Goal: Register for event/course

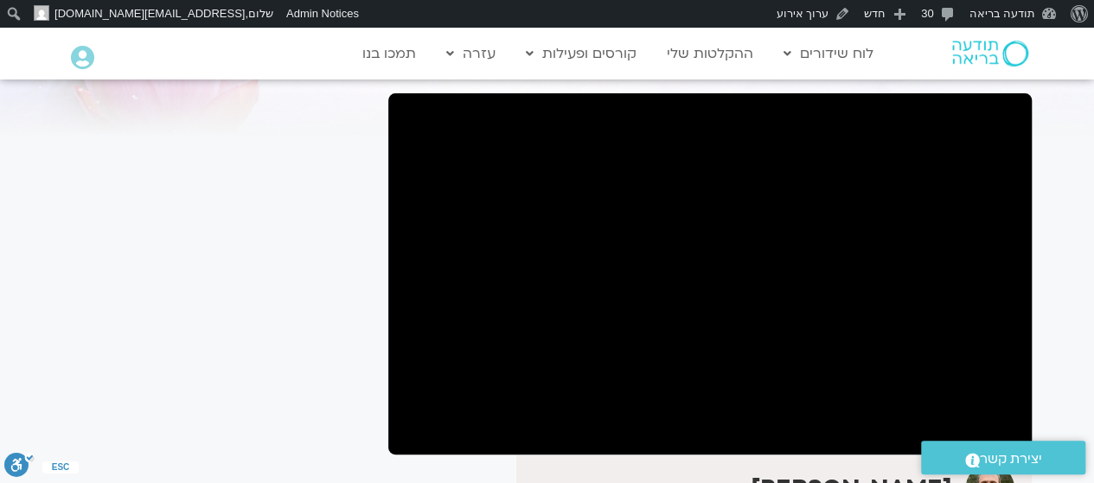
scroll to position [139, 0]
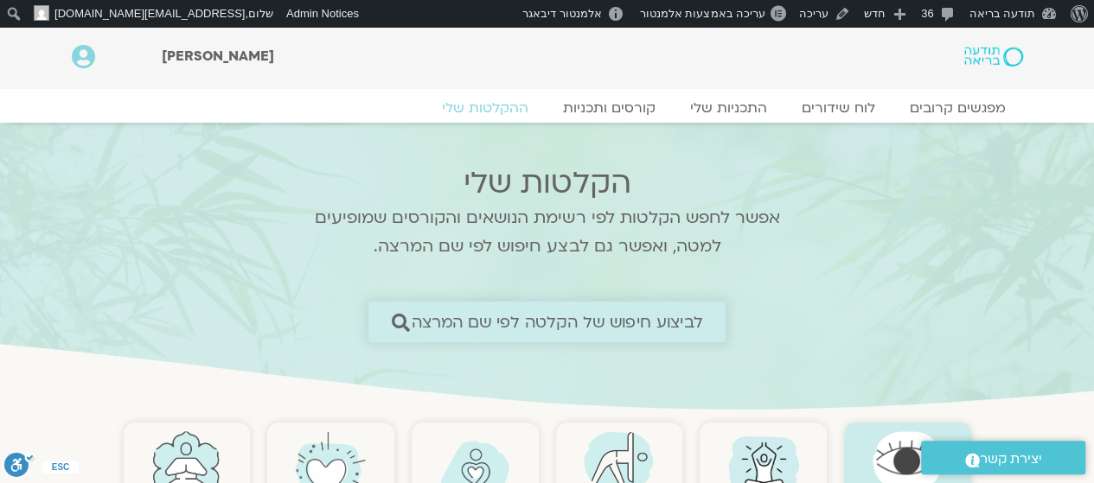
click at [621, 323] on span "לביצוע חיפוש של הקלטה לפי שם המרצה" at bounding box center [557, 322] width 291 height 18
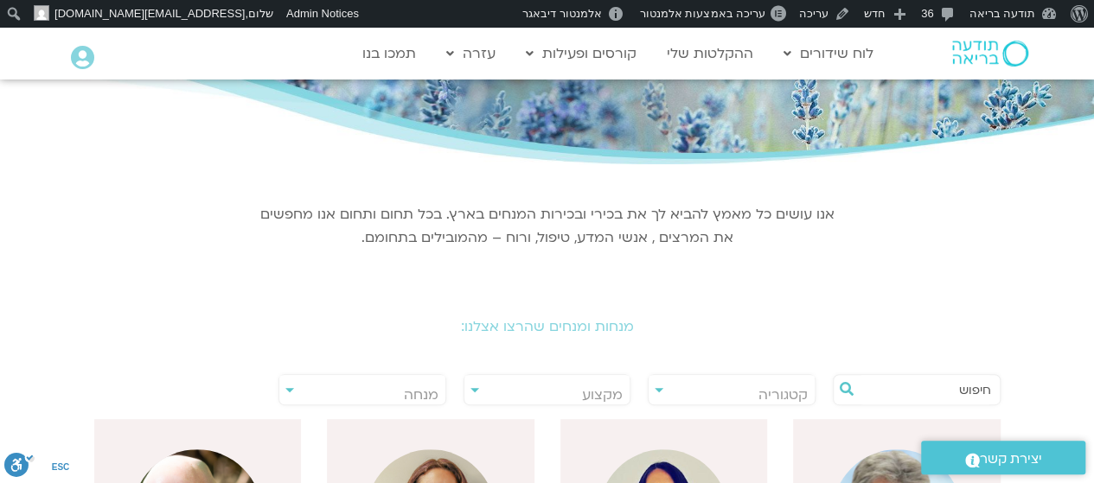
click at [902, 392] on input "text" at bounding box center [924, 389] width 131 height 29
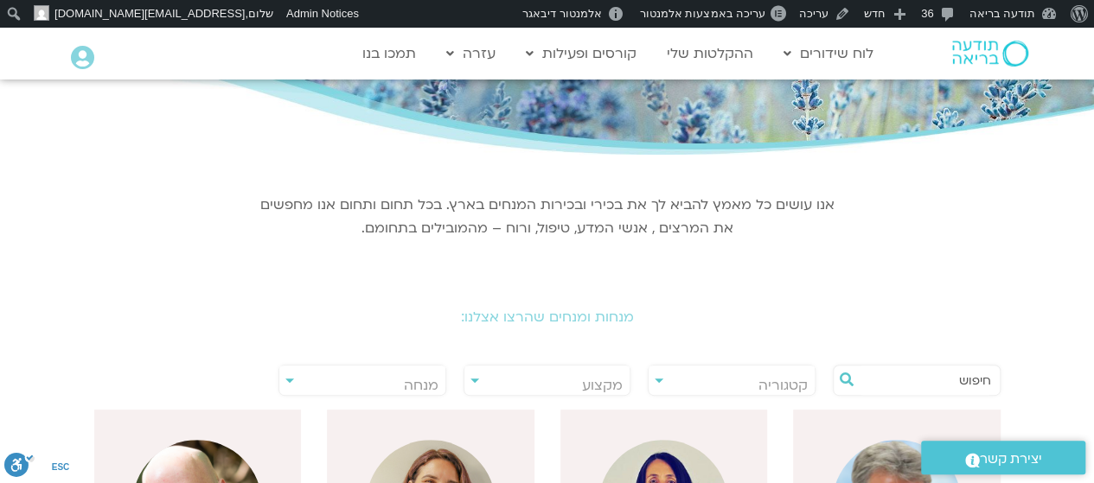
scroll to position [152, 0]
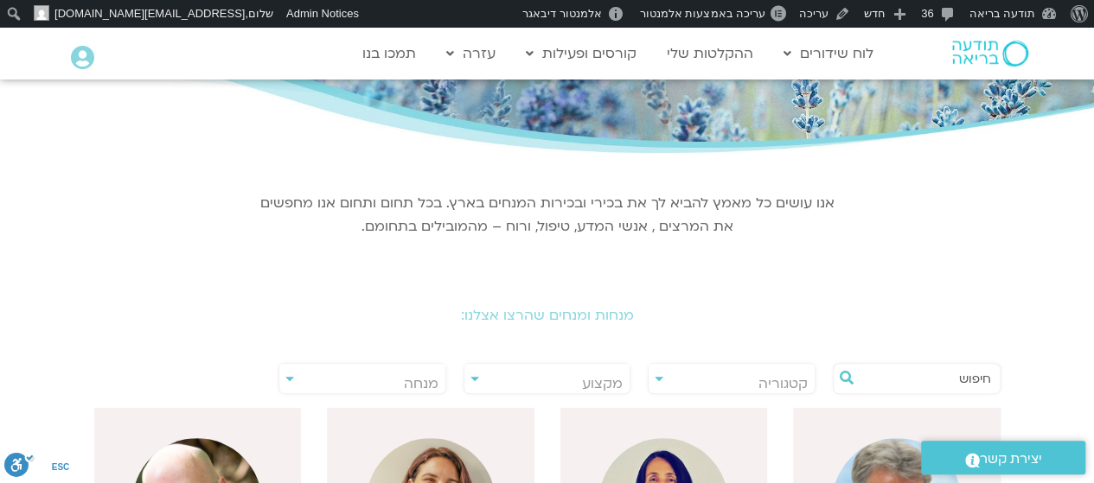
click at [958, 383] on input "text" at bounding box center [924, 378] width 131 height 29
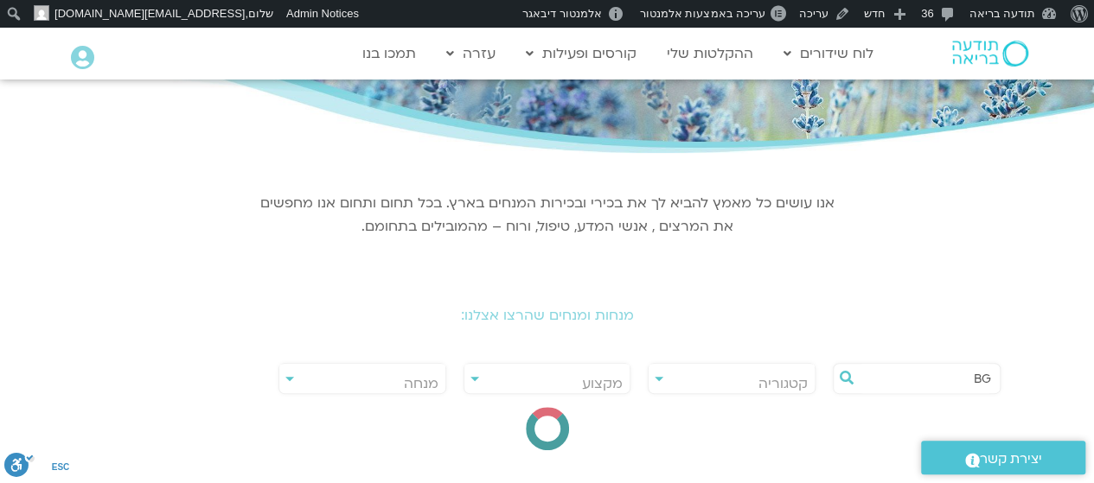
type input "B"
type input "b"
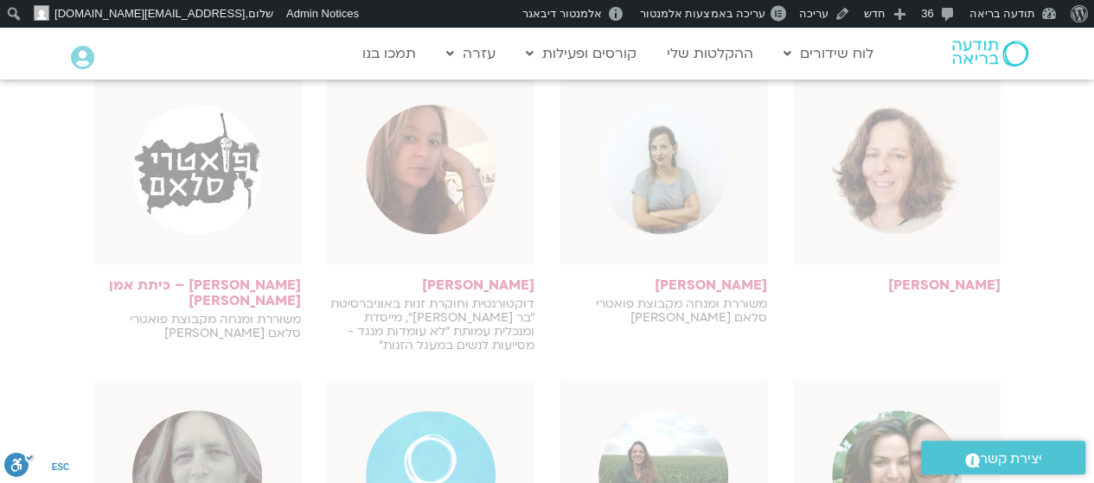
scroll to position [488, 0]
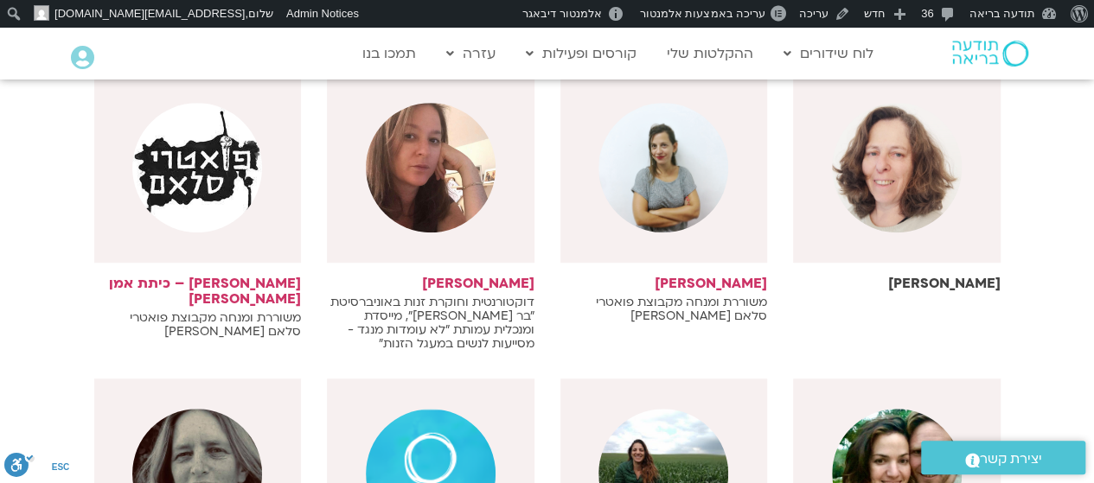
type input "נעמה"
click at [903, 220] on img at bounding box center [897, 168] width 130 height 130
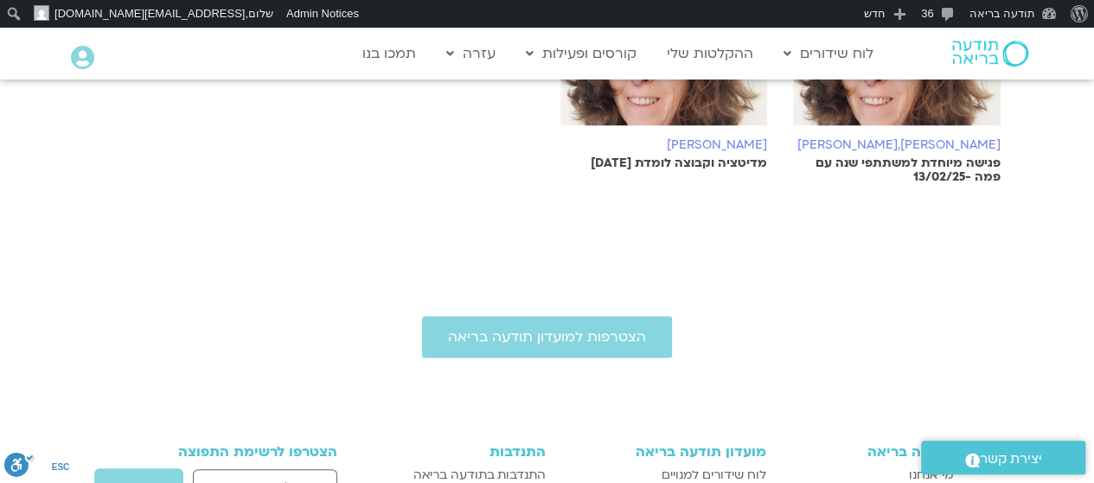
scroll to position [463, 0]
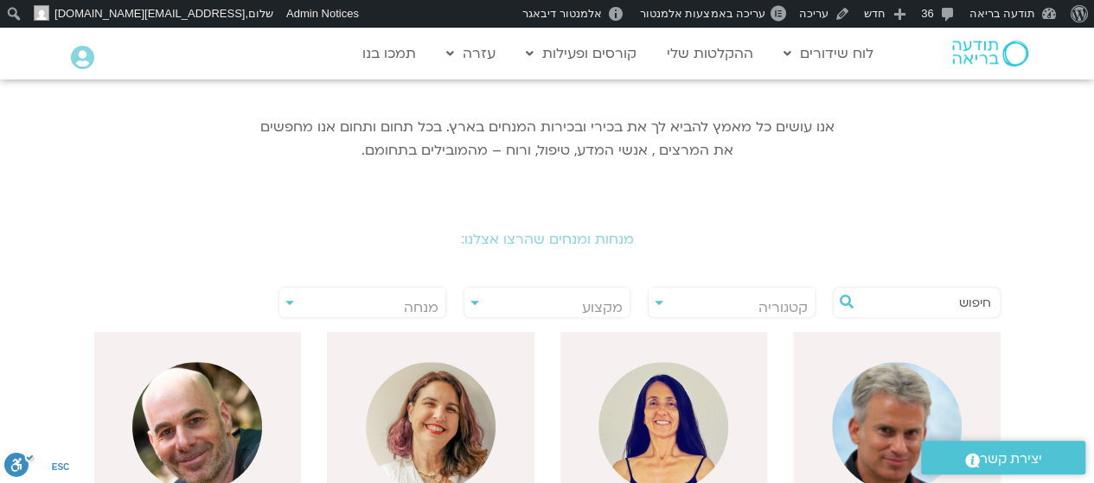
scroll to position [233, 0]
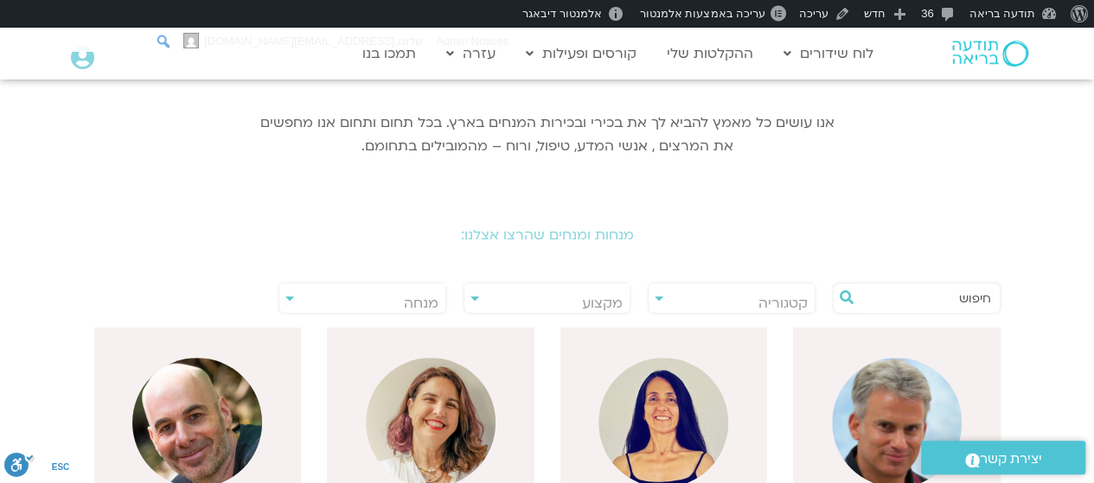
click at [7, 31] on input "חיפוש" at bounding box center [88, 41] width 173 height 21
type input "אכילה"
click input "חיפוש" at bounding box center [0, 0] width 0 height 0
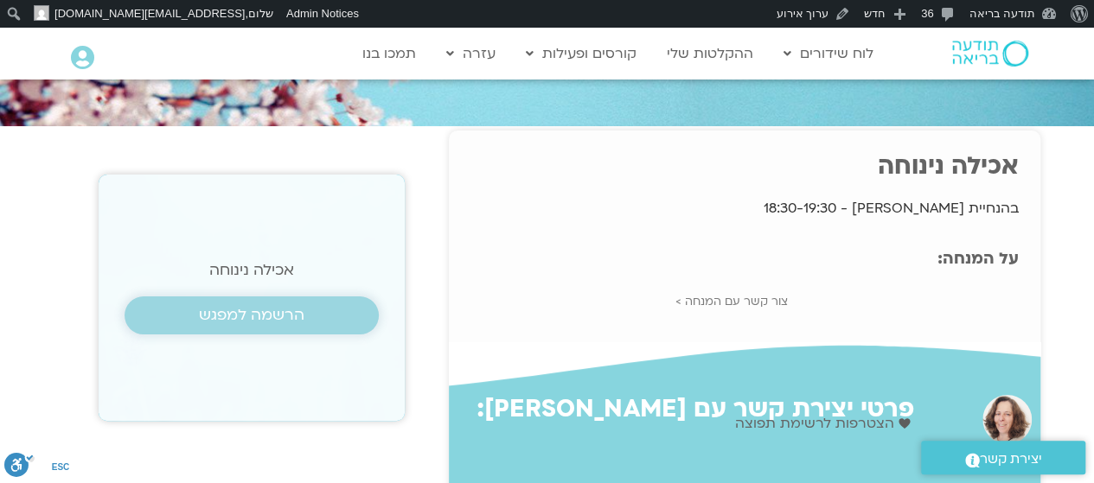
click at [280, 318] on span "הרשמה למפגש" at bounding box center [251, 315] width 105 height 17
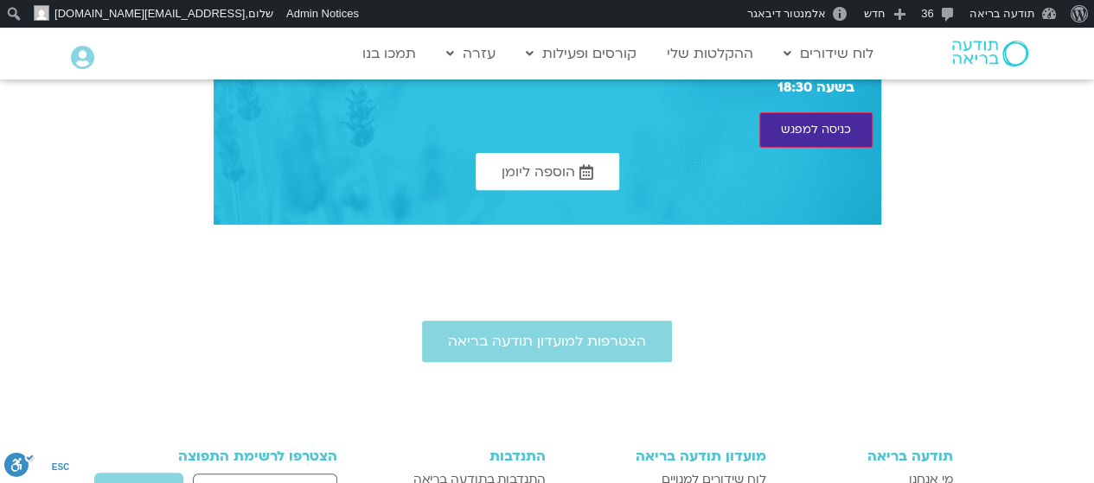
scroll to position [241, 0]
